Goal: Contribute content: Contribute content

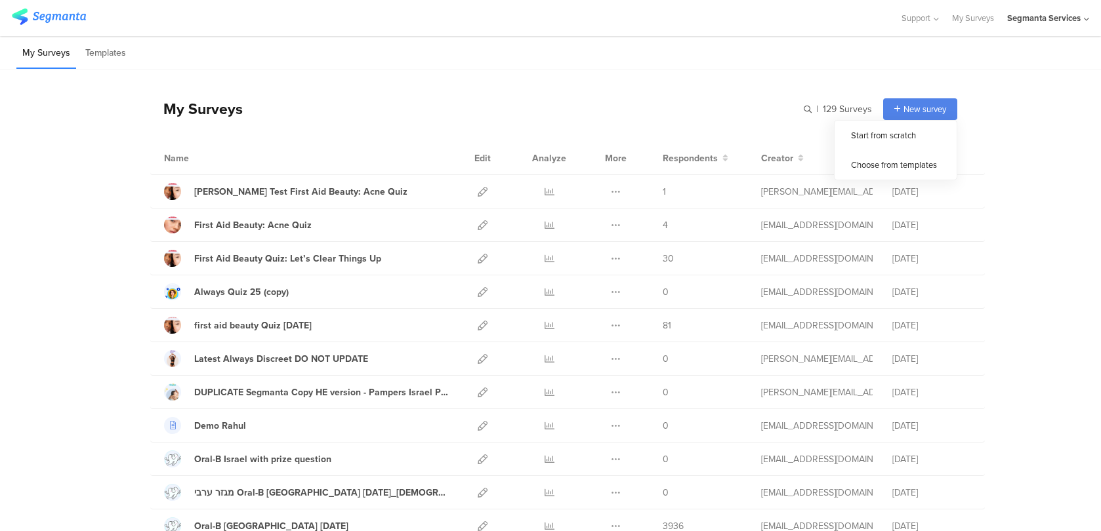
click at [890, 111] on div "New survey" at bounding box center [920, 109] width 74 height 22
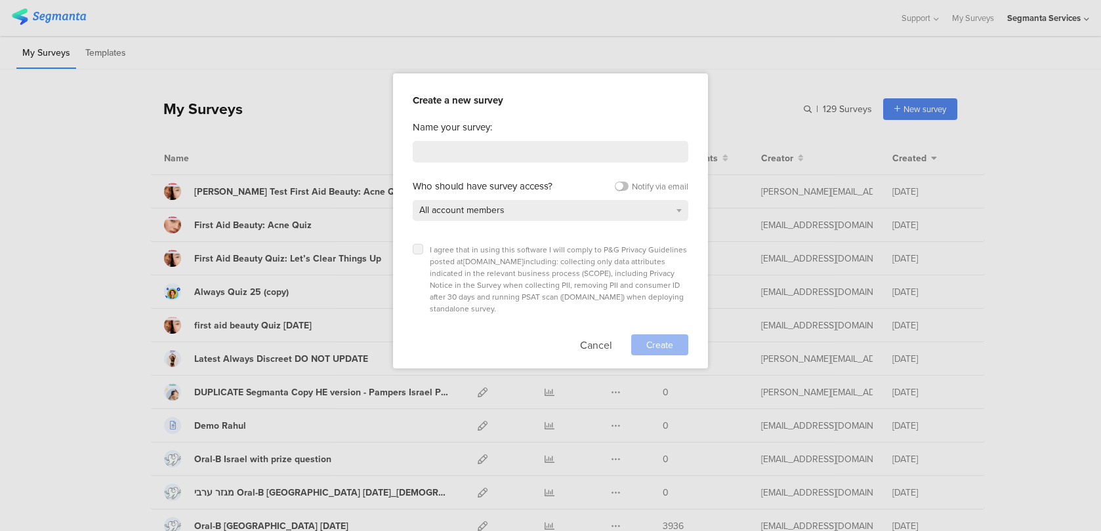
click at [419, 249] on icon at bounding box center [417, 249] width 5 height 5
click at [0, 0] on input "checkbox" at bounding box center [0, 0] width 0 height 0
click at [453, 159] on input at bounding box center [551, 152] width 276 height 22
click at [598, 335] on button "Cancel" at bounding box center [596, 345] width 32 height 21
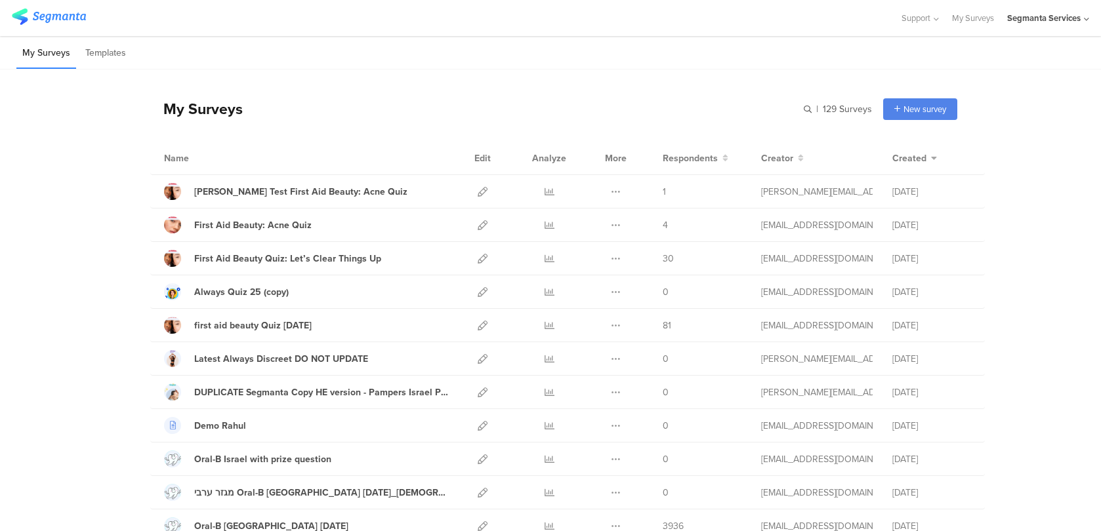
click at [1071, 15] on div "Segmanta Services" at bounding box center [1043, 18] width 73 height 12
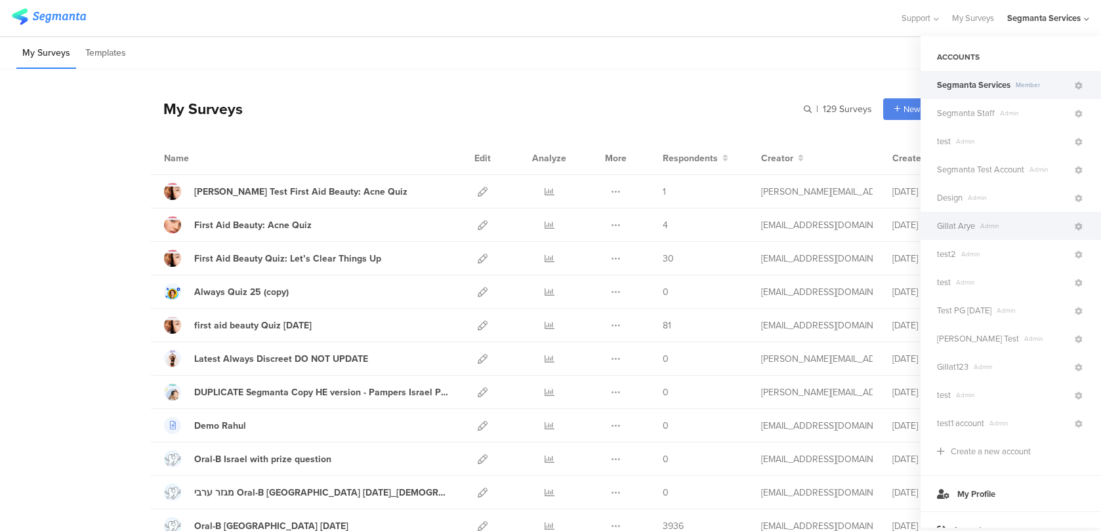
scroll to position [17, 0]
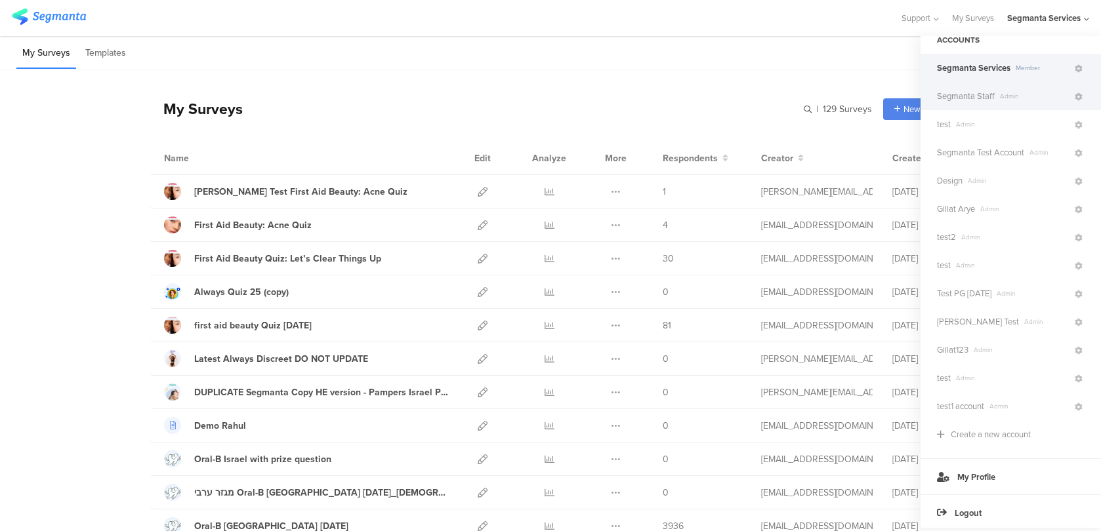
click at [1013, 96] on span "Admin" at bounding box center [1034, 96] width 78 height 10
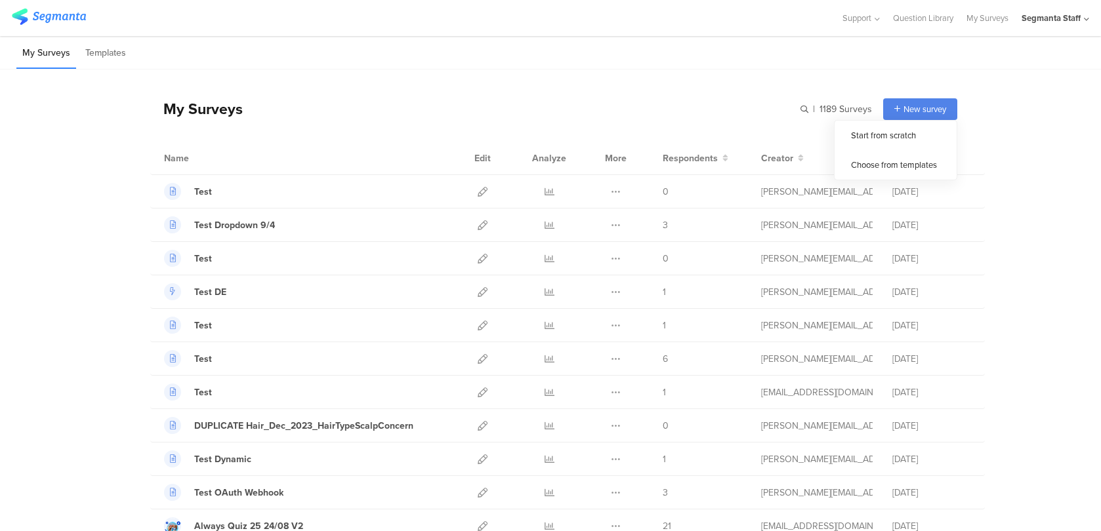
click at [940, 110] on span "New survey" at bounding box center [924, 109] width 43 height 12
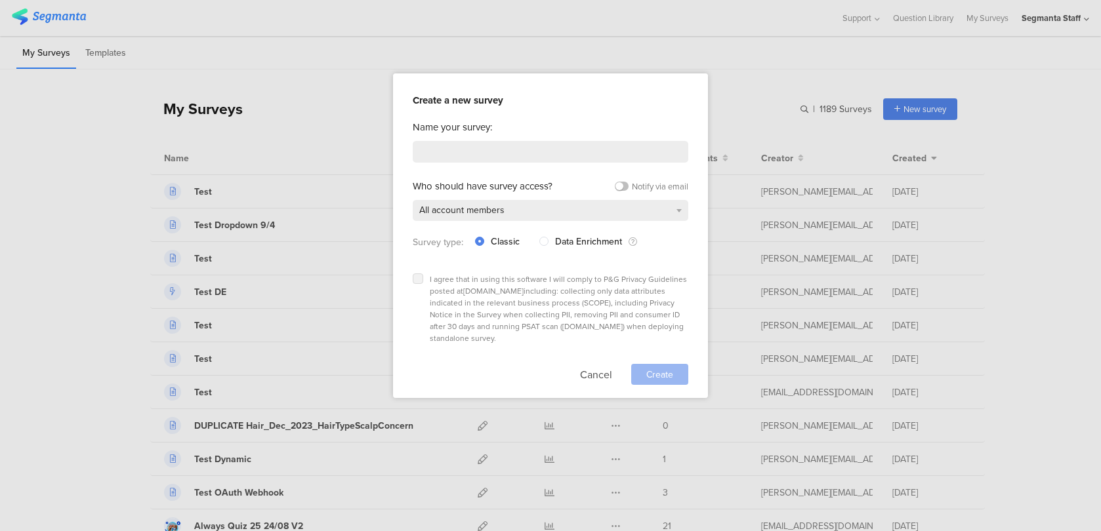
click at [423, 274] on label at bounding box center [418, 279] width 10 height 10
click at [0, 0] on input "checkbox" at bounding box center [0, 0] width 0 height 0
click at [446, 143] on input at bounding box center [551, 152] width 276 height 22
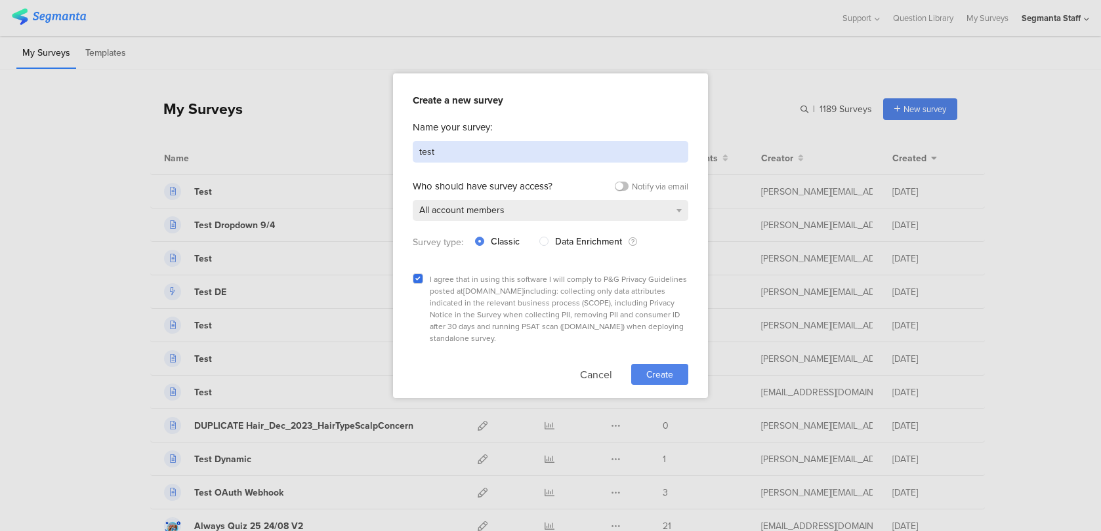
type input "test"
click at [636, 364] on div "Create" at bounding box center [659, 374] width 57 height 21
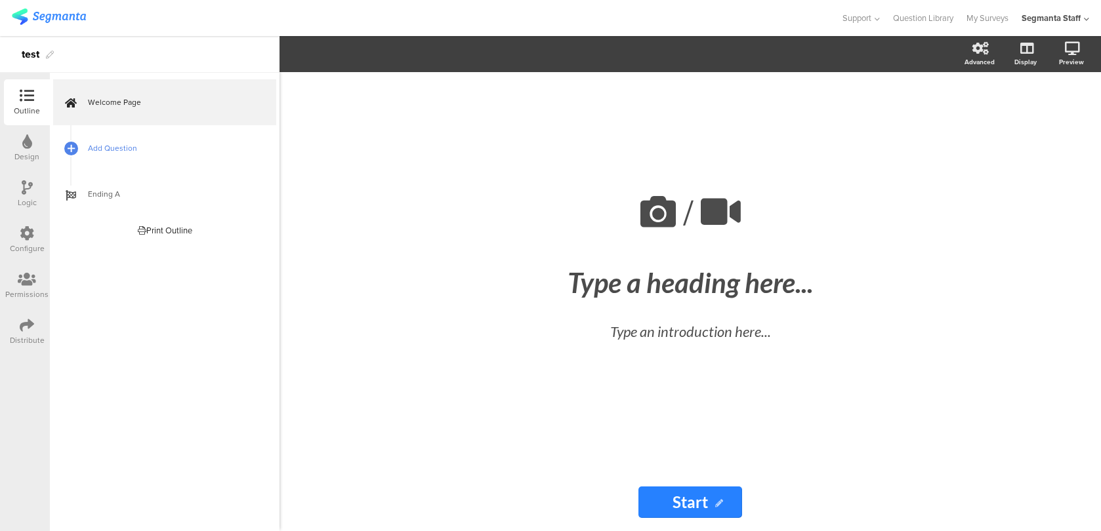
click at [167, 158] on link "Add Question" at bounding box center [164, 148] width 223 height 46
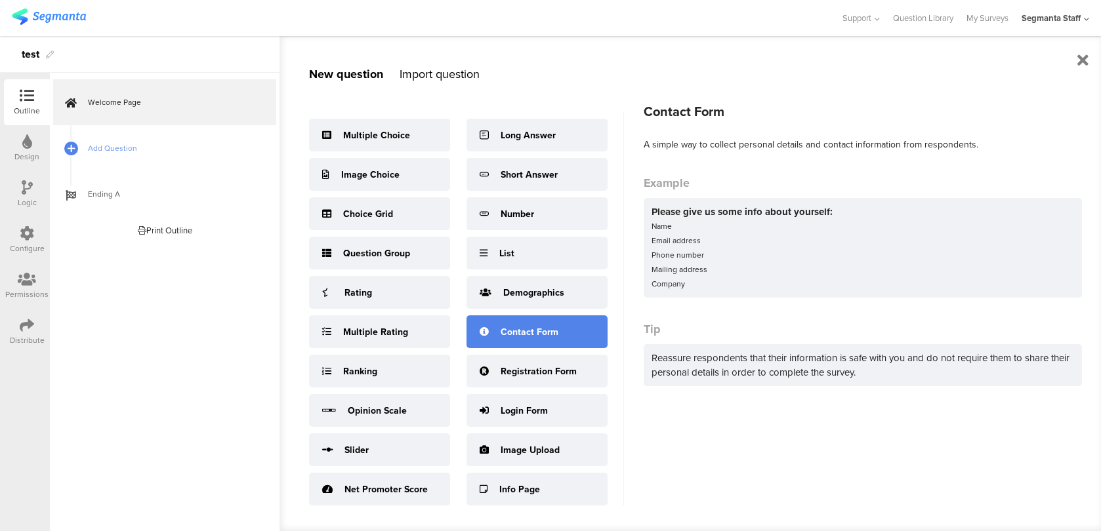
click at [524, 337] on div "Contact Form" at bounding box center [530, 332] width 58 height 14
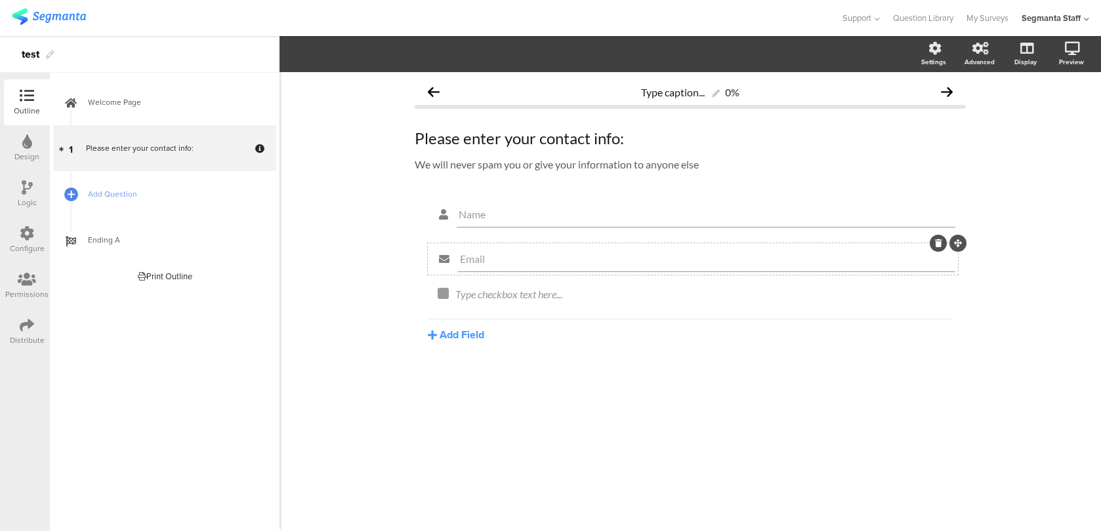
click at [938, 242] on icon at bounding box center [938, 243] width 7 height 8
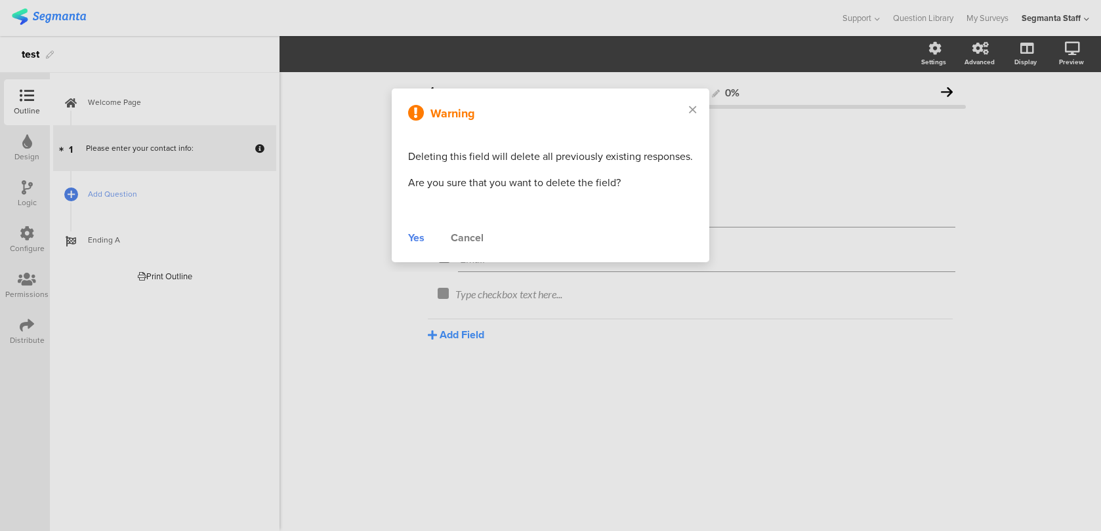
click at [417, 245] on div "Yes" at bounding box center [416, 238] width 16 height 16
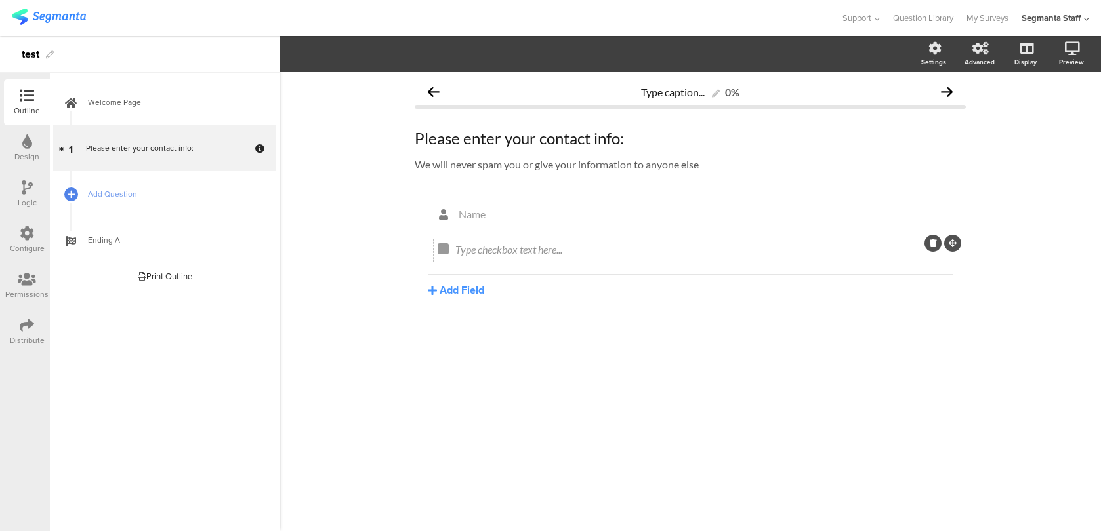
click at [934, 245] on icon at bounding box center [933, 243] width 7 height 8
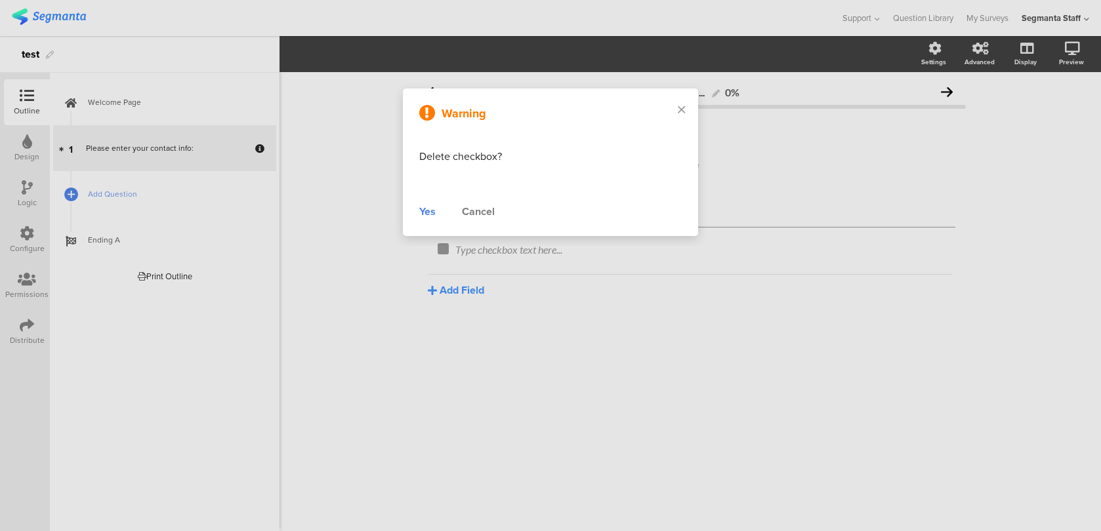
click at [438, 213] on div "Yes Cancel" at bounding box center [550, 212] width 262 height 16
click at [420, 212] on div "Yes" at bounding box center [427, 212] width 16 height 16
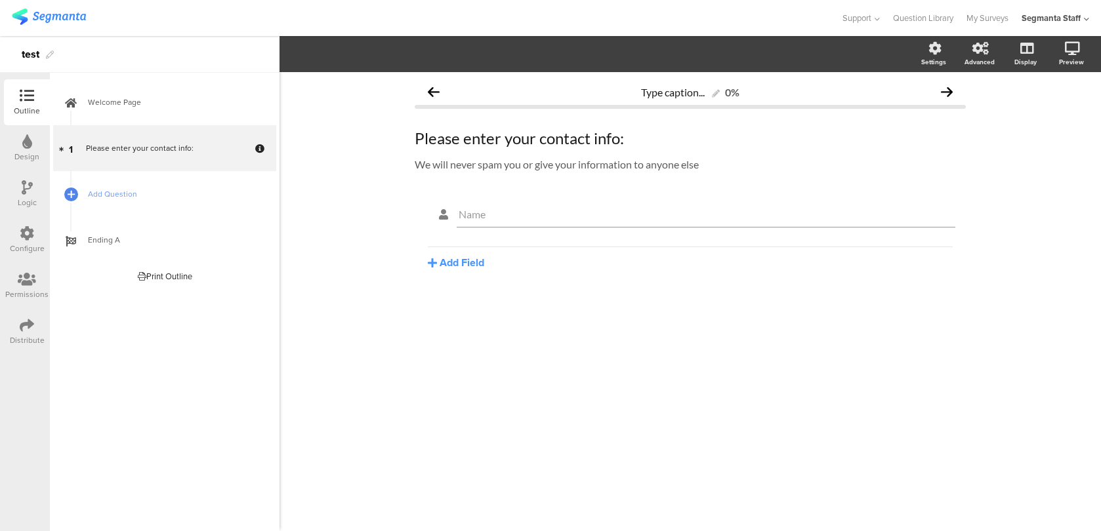
click at [68, 22] on img at bounding box center [49, 17] width 74 height 16
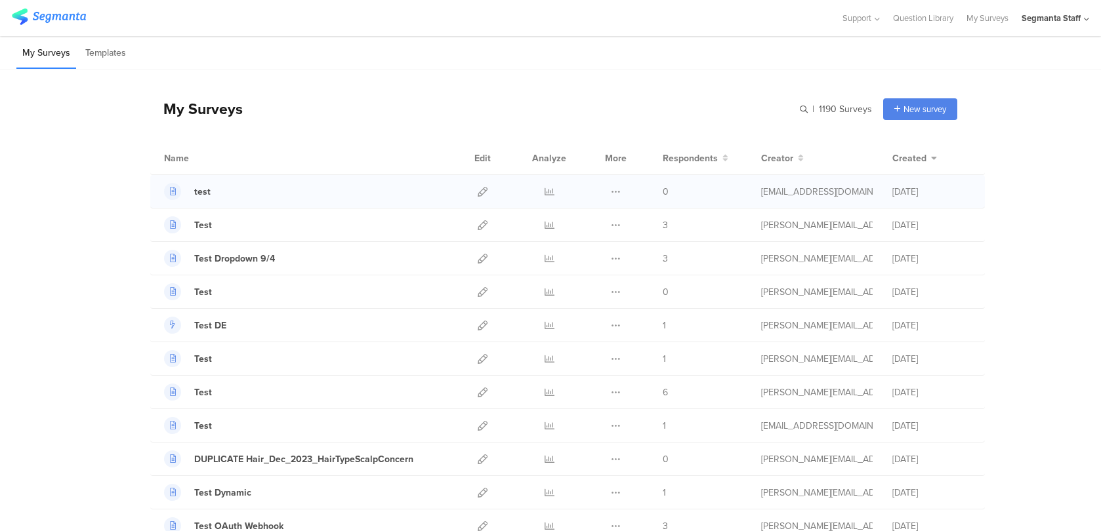
click at [623, 187] on div "Duplicate Export Delete" at bounding box center [616, 191] width 28 height 33
click at [620, 187] on icon at bounding box center [616, 192] width 10 height 10
click at [612, 223] on button "Duplicate" at bounding box center [590, 225] width 72 height 24
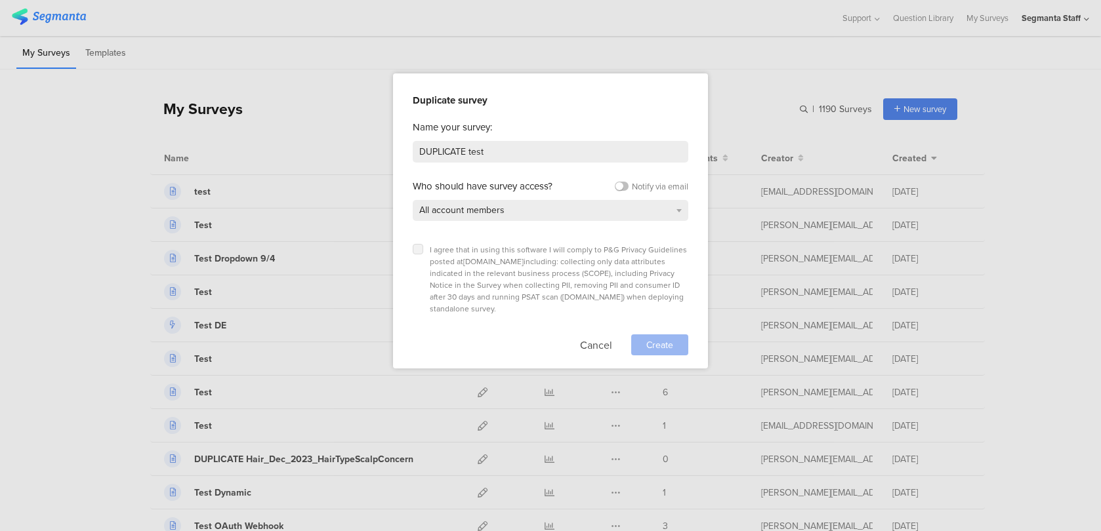
click at [416, 247] on icon at bounding box center [417, 249] width 5 height 5
click at [0, 0] on input "checkbox" at bounding box center [0, 0] width 0 height 0
click at [643, 335] on div "Create" at bounding box center [659, 345] width 57 height 21
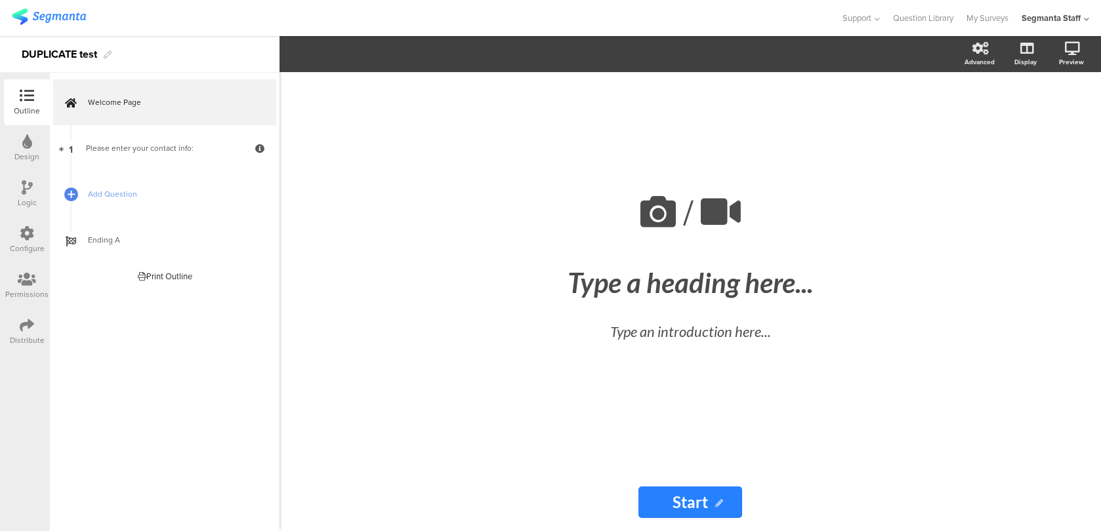
click at [37, 23] on img at bounding box center [49, 17] width 74 height 16
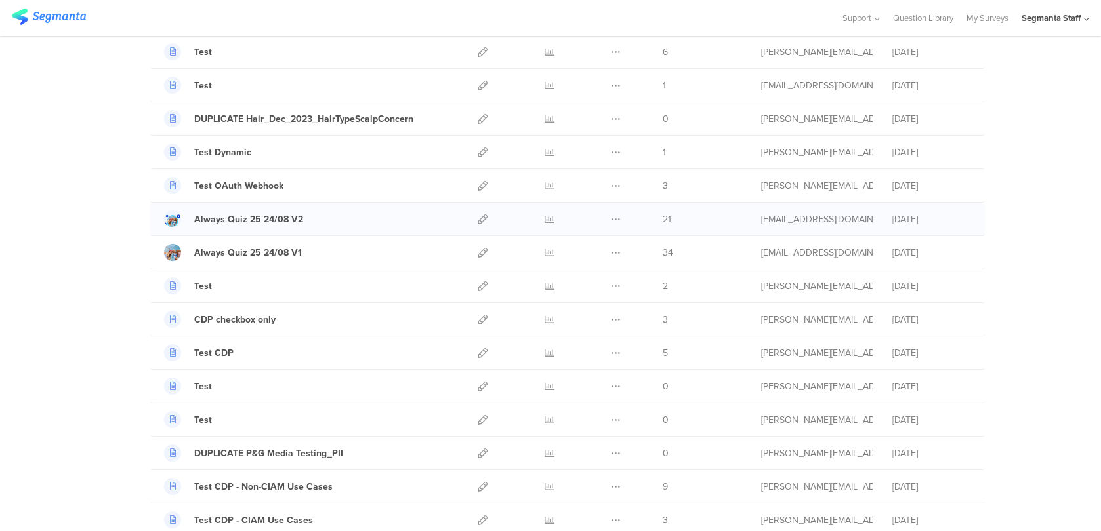
scroll to position [362, 0]
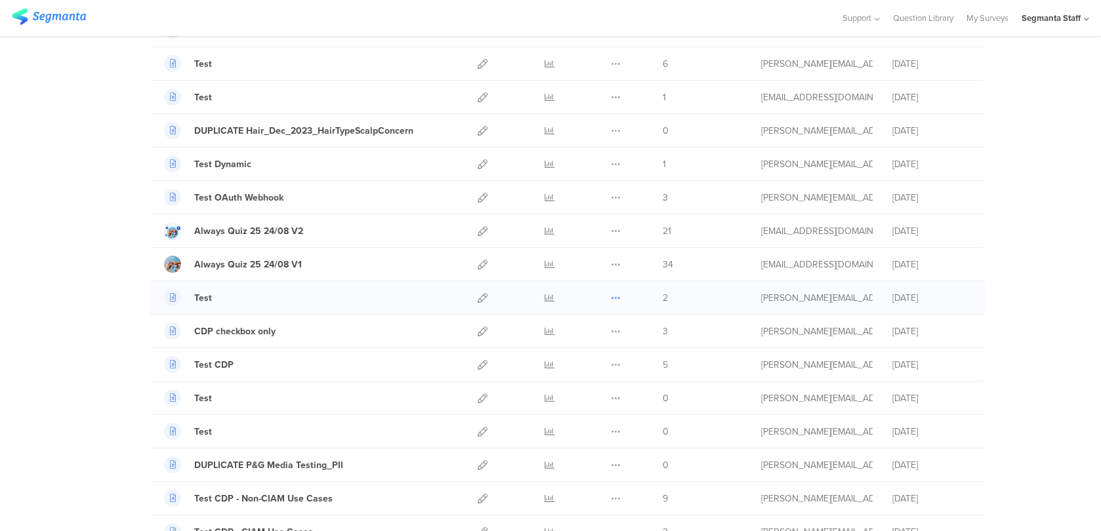
click at [615, 295] on icon at bounding box center [616, 298] width 10 height 10
click at [610, 323] on button "Duplicate" at bounding box center [590, 332] width 72 height 24
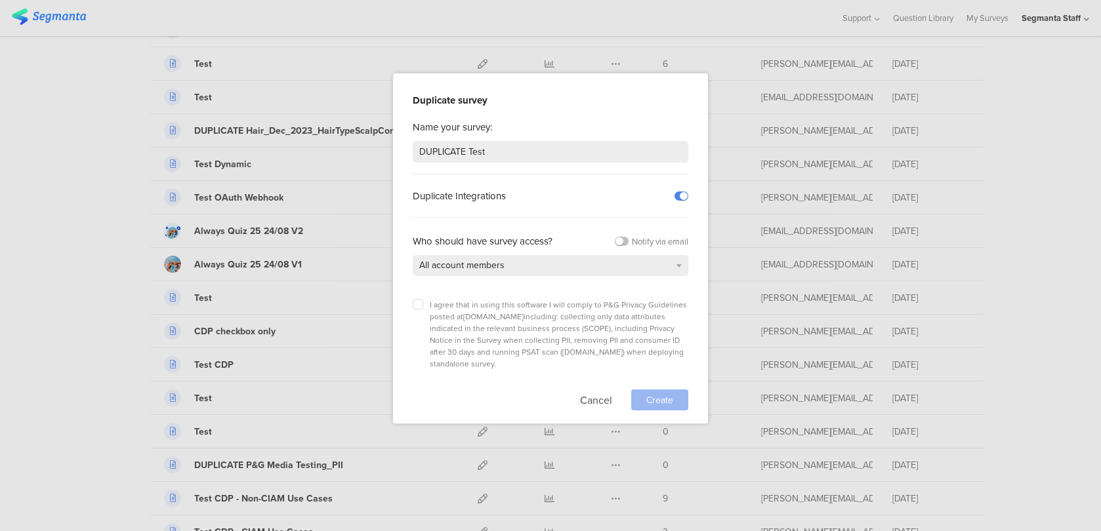
click at [419, 295] on div "I agree that in using this software I will comply to P&G Privacy Guidelines pos…" at bounding box center [551, 352] width 276 height 118
click at [589, 390] on button "Cancel" at bounding box center [596, 400] width 32 height 21
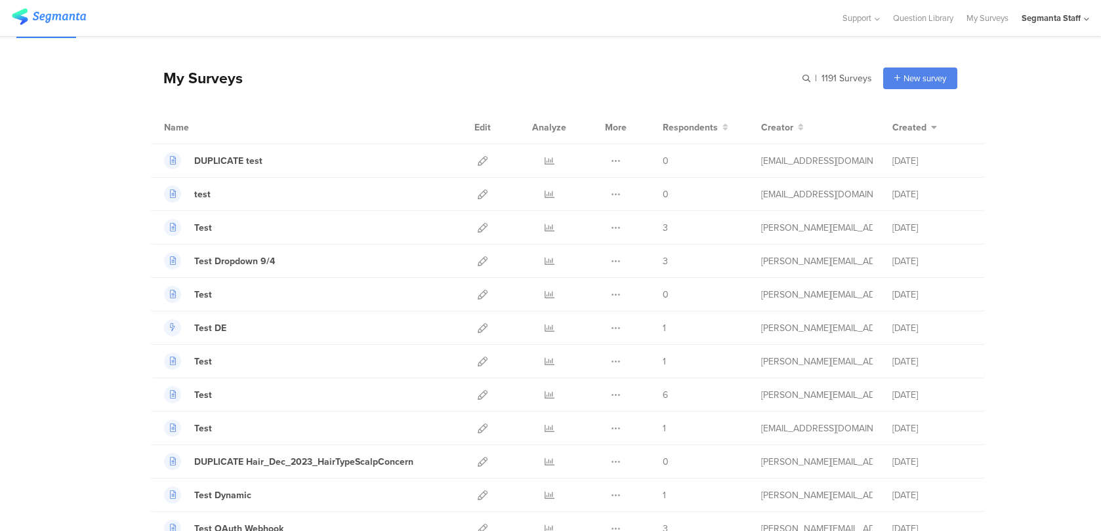
scroll to position [0, 0]
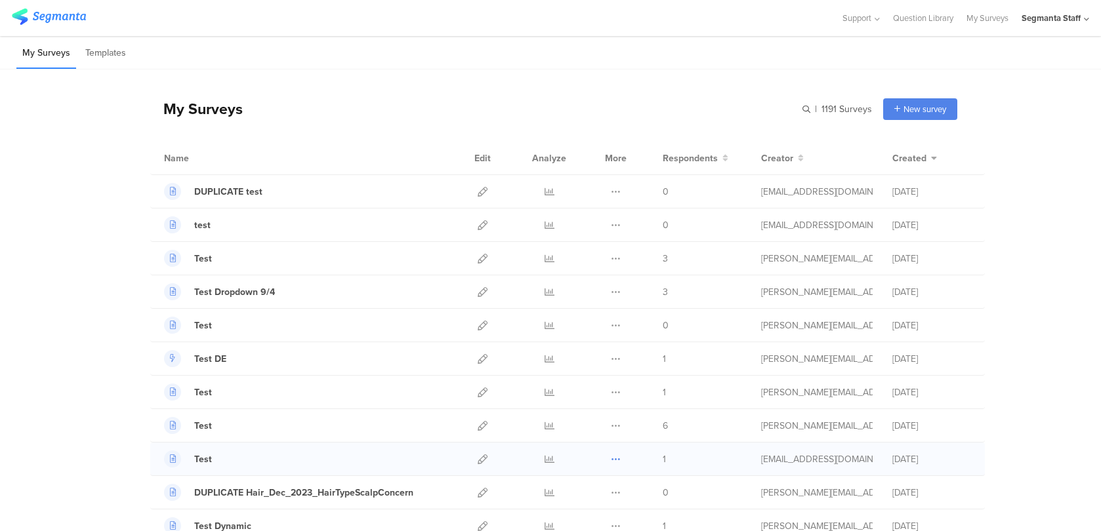
click at [612, 461] on icon at bounding box center [616, 460] width 10 height 10
click at [608, 486] on button "Duplicate" at bounding box center [590, 493] width 72 height 24
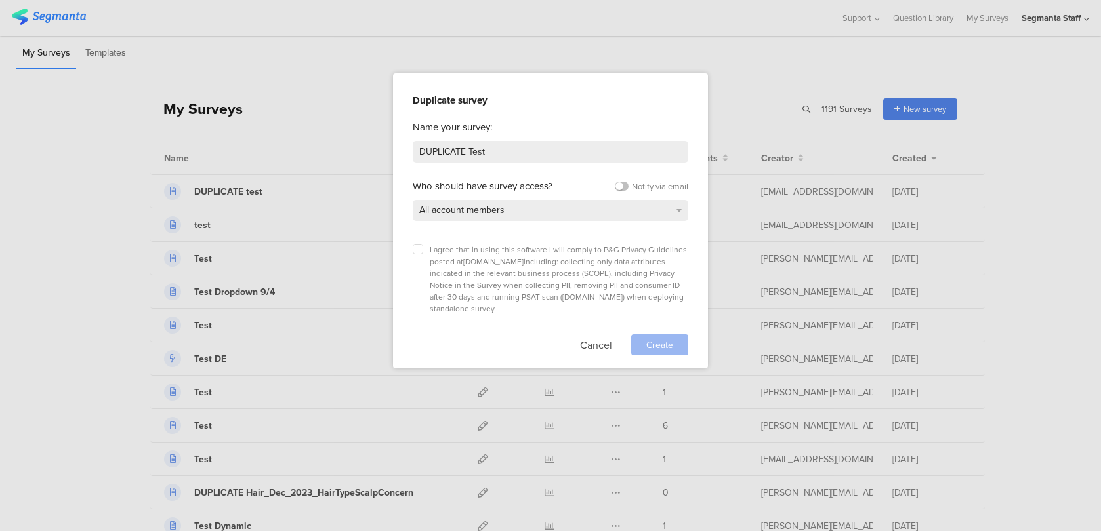
click at [423, 258] on div "I agree that in using this software I will comply to P&G Privacy Guidelines pos…" at bounding box center [551, 279] width 276 height 71
click at [420, 247] on icon at bounding box center [417, 249] width 5 height 5
click at [0, 0] on input "checkbox" at bounding box center [0, 0] width 0 height 0
click at [678, 335] on div "Create" at bounding box center [659, 345] width 57 height 21
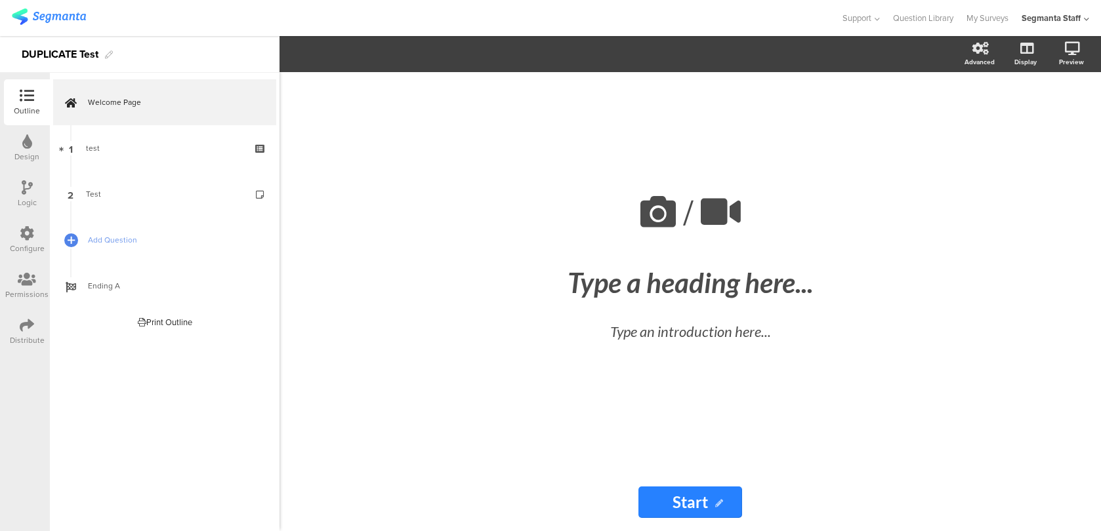
click at [40, 15] on img at bounding box center [49, 17] width 74 height 16
